Goal: Transaction & Acquisition: Purchase product/service

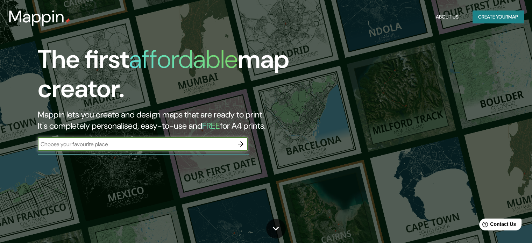
click at [505, 17] on button "Create your map" at bounding box center [497, 16] width 51 height 13
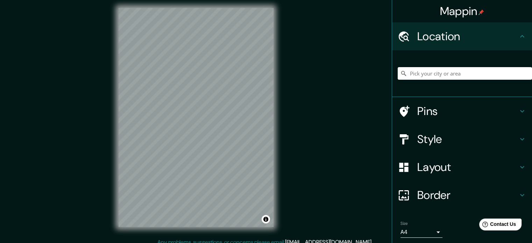
scroll to position [9, 0]
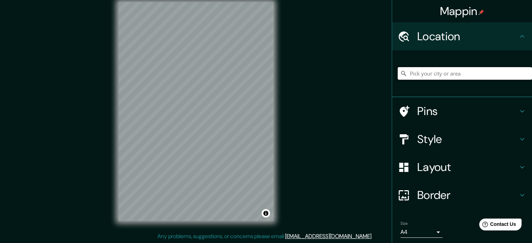
click at [437, 75] on input "Pick your city or area" at bounding box center [464, 73] width 134 height 13
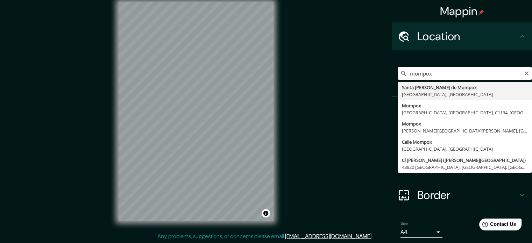
type input "Santa [PERSON_NAME] de Mompox, [GEOGRAPHIC_DATA], [GEOGRAPHIC_DATA]"
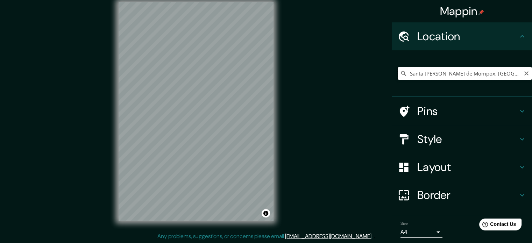
click at [482, 75] on input "Santa [PERSON_NAME] de Mompox, [GEOGRAPHIC_DATA], [GEOGRAPHIC_DATA]" at bounding box center [464, 73] width 134 height 13
click at [506, 74] on input "Santa [PERSON_NAME] de Mompox, [GEOGRAPHIC_DATA], [GEOGRAPHIC_DATA]" at bounding box center [464, 73] width 134 height 13
click at [524, 74] on icon "Clear" at bounding box center [526, 73] width 4 height 4
click at [473, 79] on input "Pick your city or area" at bounding box center [464, 73] width 134 height 13
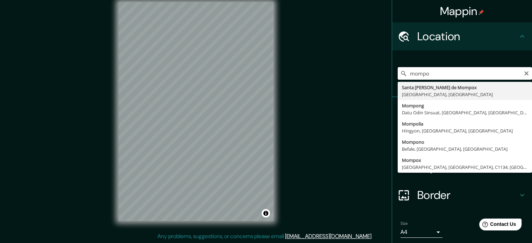
type input "Santa [PERSON_NAME] de Mompox, [GEOGRAPHIC_DATA], [GEOGRAPHIC_DATA]"
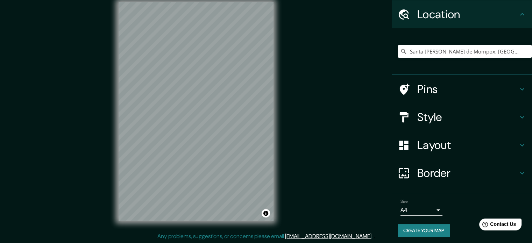
scroll to position [24, 0]
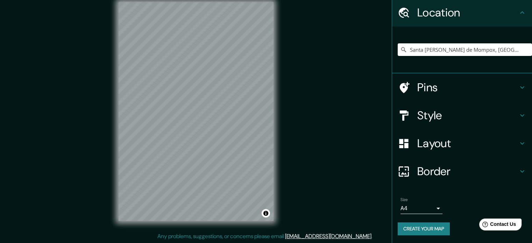
click at [438, 171] on h4 "Border" at bounding box center [467, 171] width 101 height 14
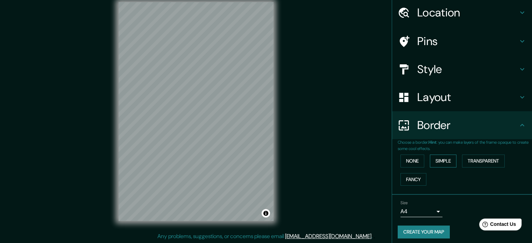
click at [437, 160] on button "Simple" at bounding box center [443, 160] width 27 height 13
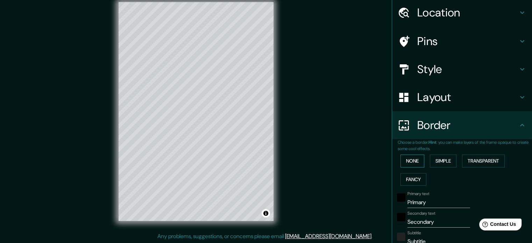
click at [408, 157] on button "None" at bounding box center [412, 160] width 24 height 13
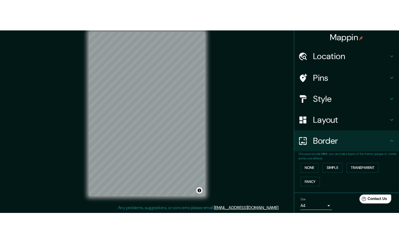
scroll to position [0, 0]
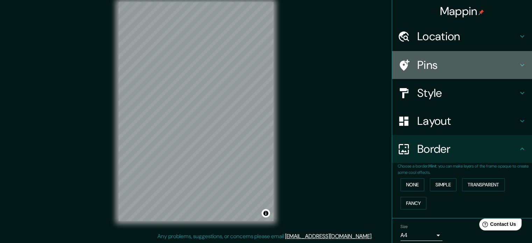
click at [447, 68] on h4 "Pins" at bounding box center [467, 65] width 101 height 14
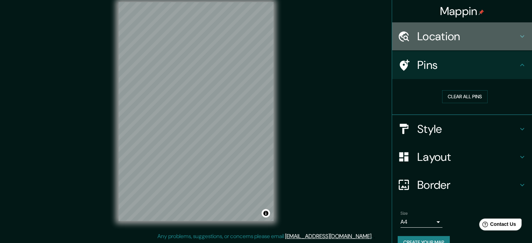
click at [436, 36] on h4 "Location" at bounding box center [467, 36] width 101 height 14
